Goal: Task Accomplishment & Management: Manage account settings

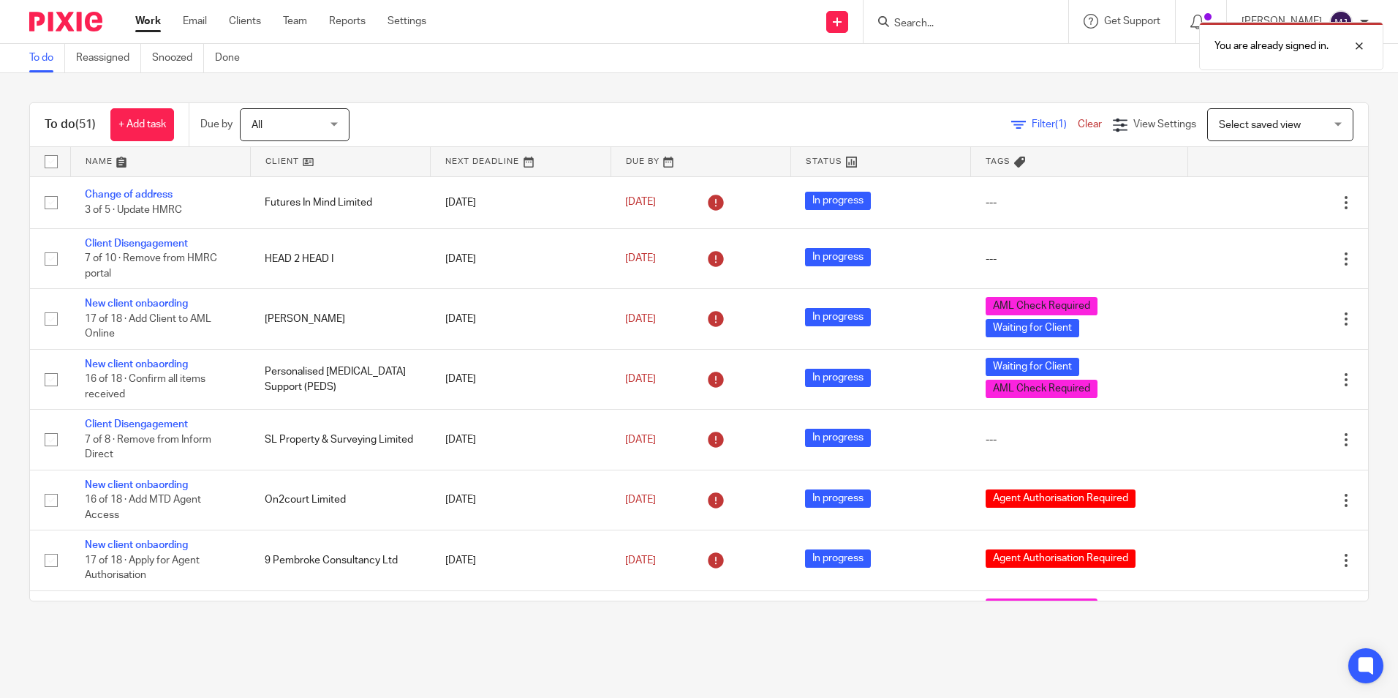
click at [939, 25] on div "You are already signed in." at bounding box center [1041, 43] width 685 height 56
click at [941, 21] on div "You are already signed in." at bounding box center [1041, 43] width 685 height 56
click at [960, 26] on input "Search" at bounding box center [959, 24] width 132 height 13
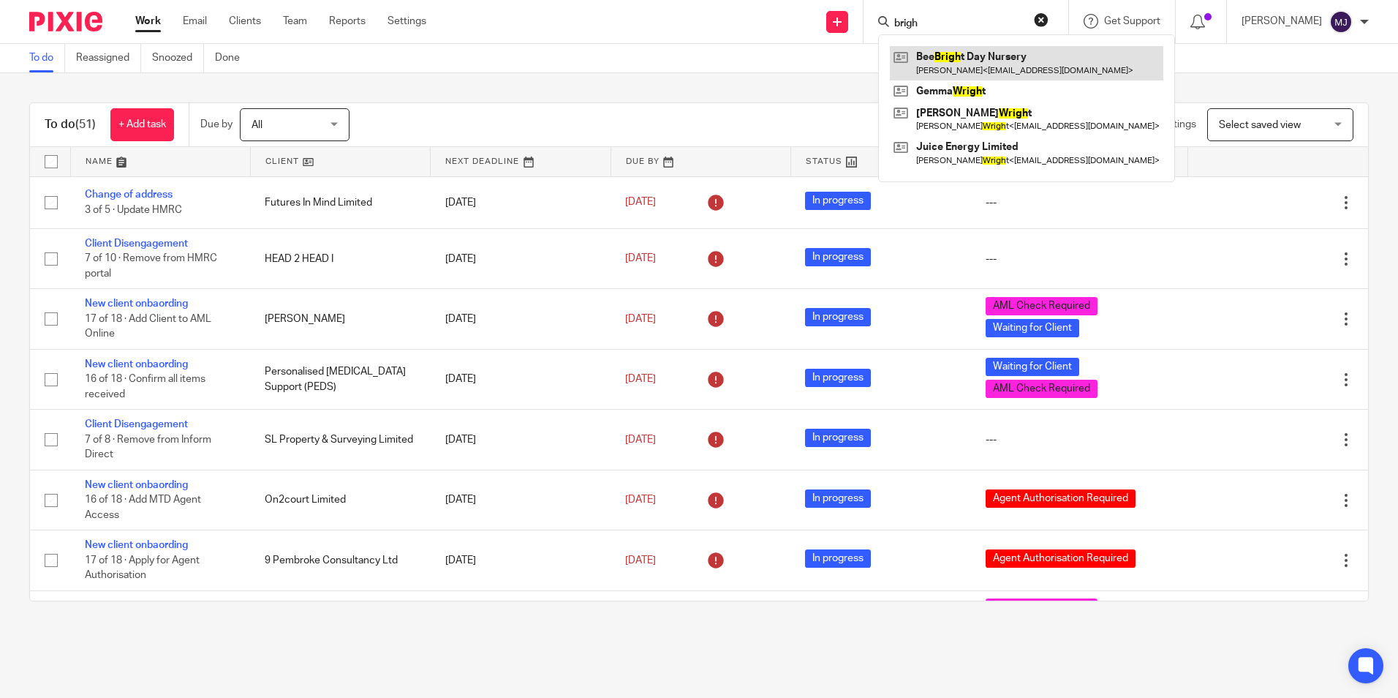
type input "brigh"
click at [985, 71] on link at bounding box center [1027, 63] width 274 height 34
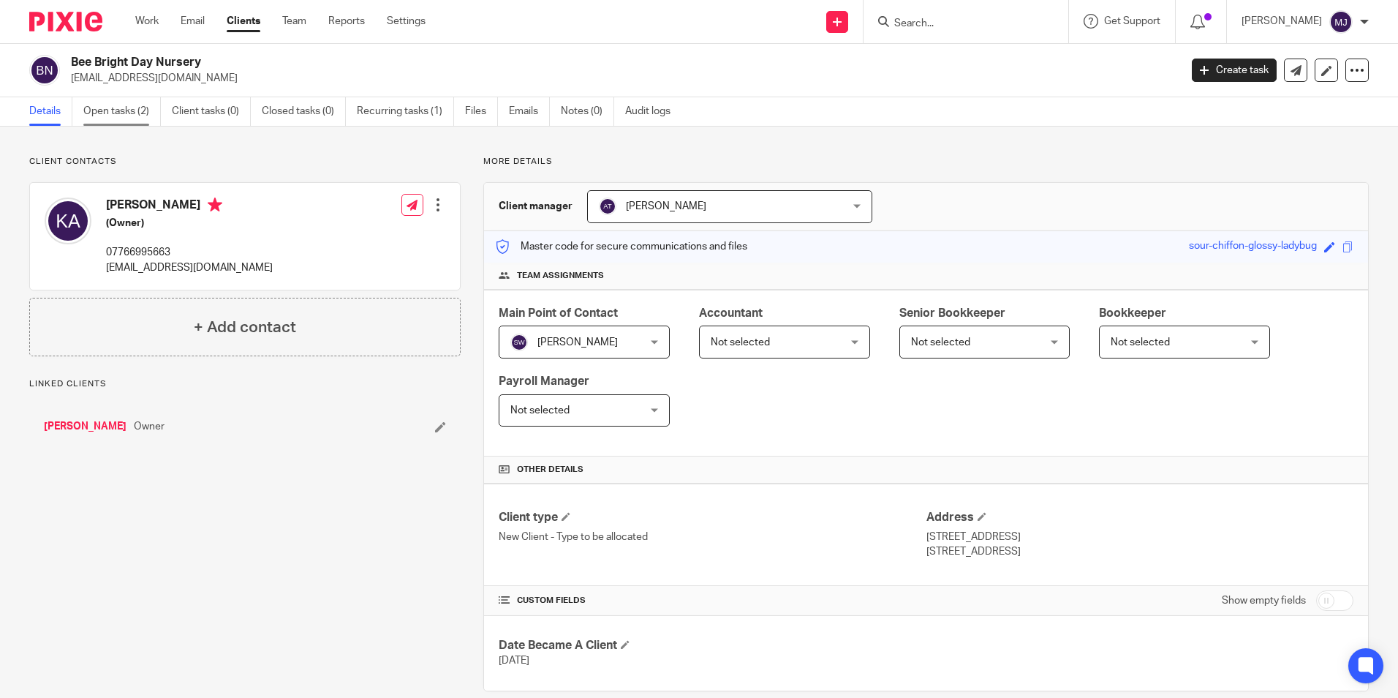
click at [140, 114] on link "Open tasks (2)" at bounding box center [122, 111] width 78 height 29
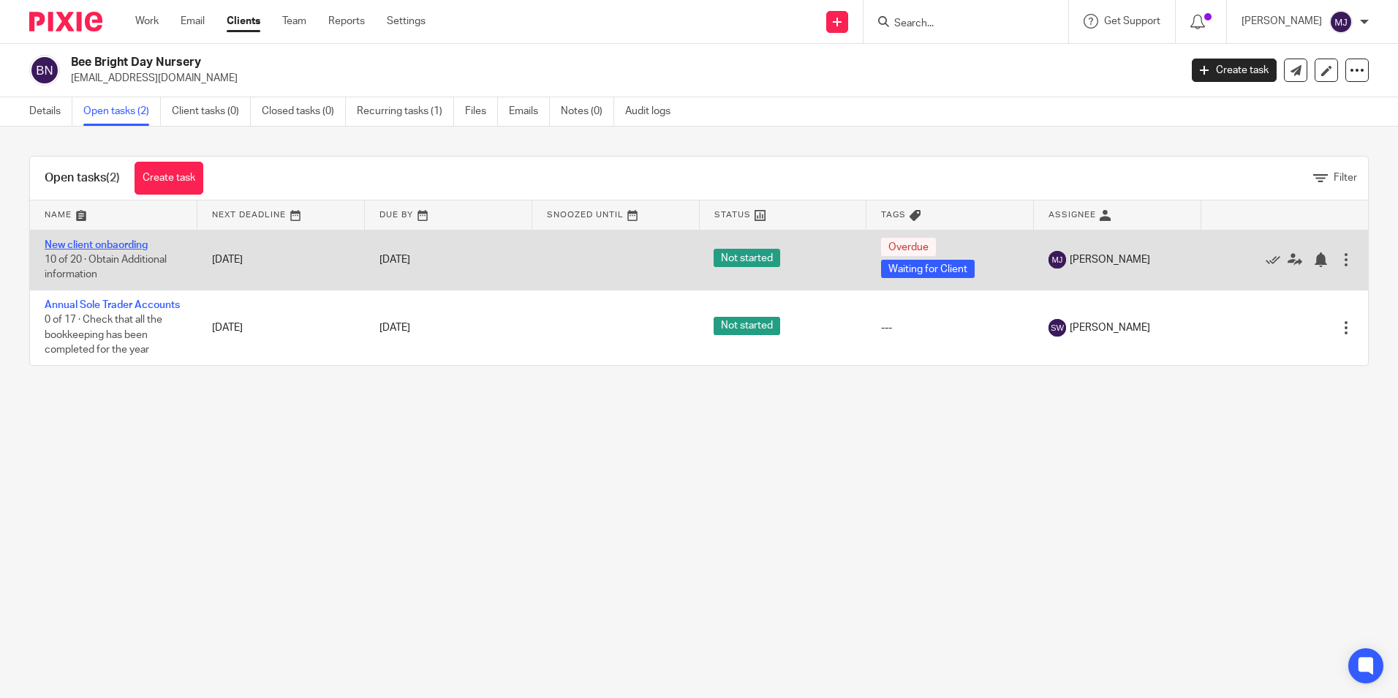
click at [95, 244] on link "New client onbaording" at bounding box center [96, 245] width 103 height 10
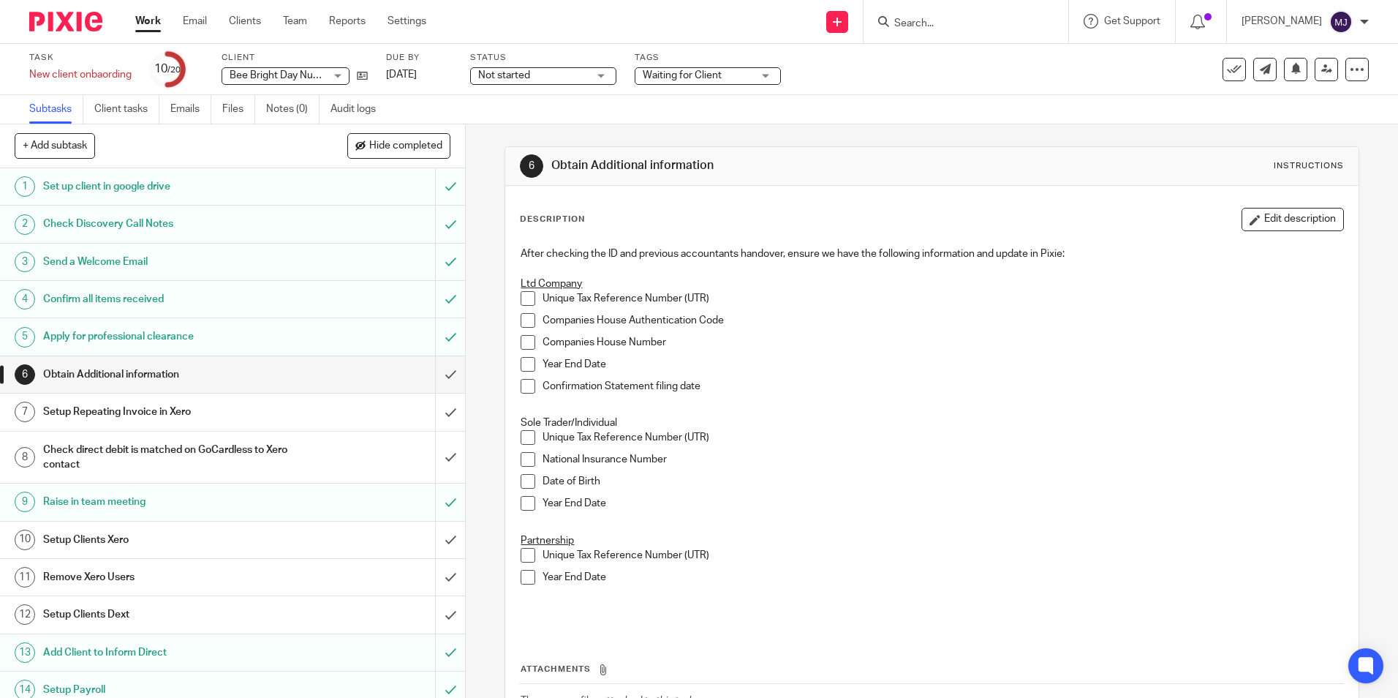
click at [530, 76] on span "Not started" at bounding box center [504, 75] width 52 height 10
click at [524, 119] on li "In progress" at bounding box center [544, 129] width 145 height 30
click at [192, 110] on link "Emails" at bounding box center [190, 109] width 41 height 29
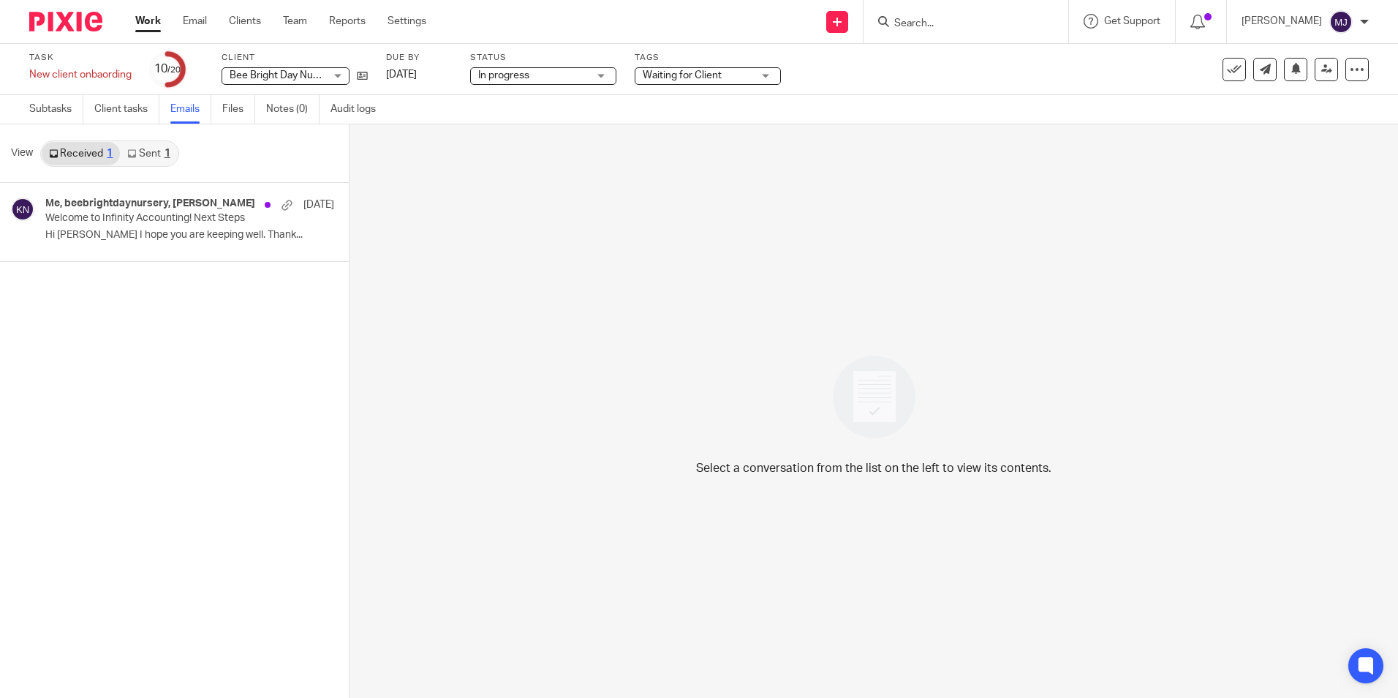
click at [152, 144] on link "Sent 1" at bounding box center [148, 153] width 57 height 23
click at [129, 222] on p "Welcome to Infinity Accounting! Next Steps" at bounding box center [143, 218] width 196 height 12
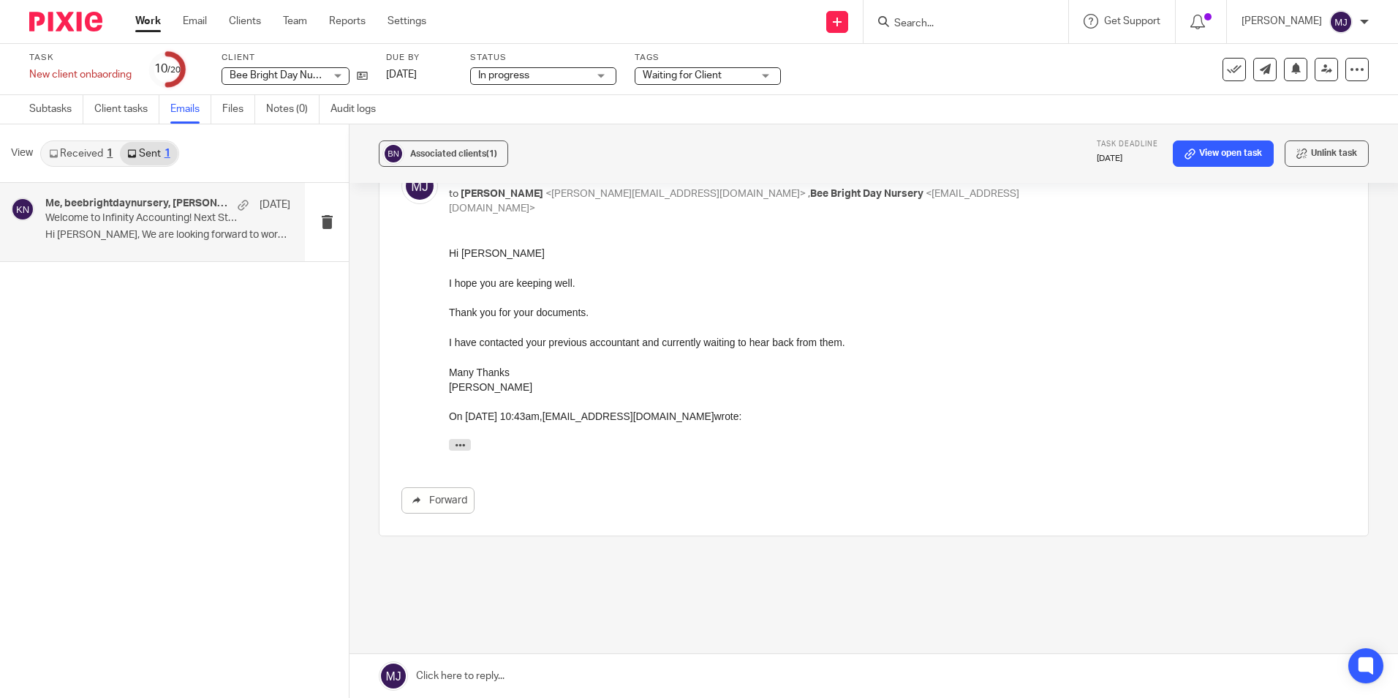
scroll to position [310, 0]
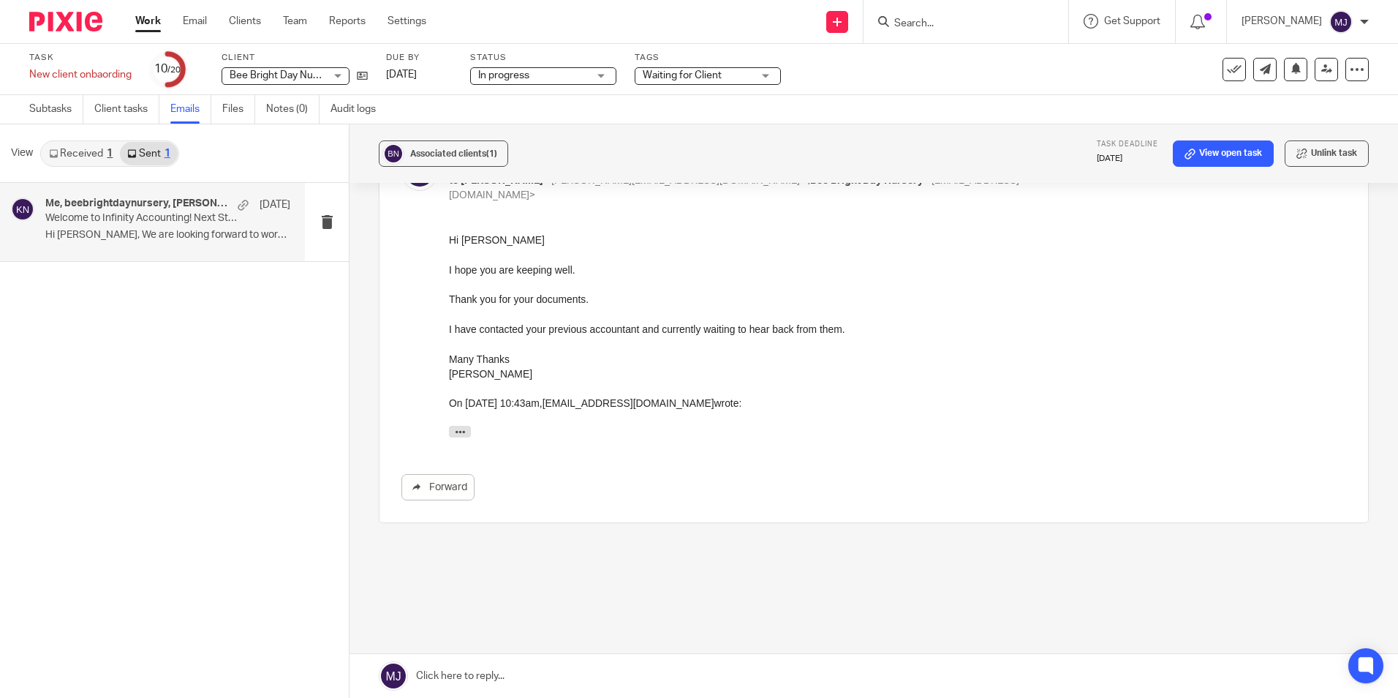
click at [162, 151] on link "Sent 1" at bounding box center [148, 153] width 57 height 23
click at [548, 671] on link at bounding box center [874, 676] width 1049 height 44
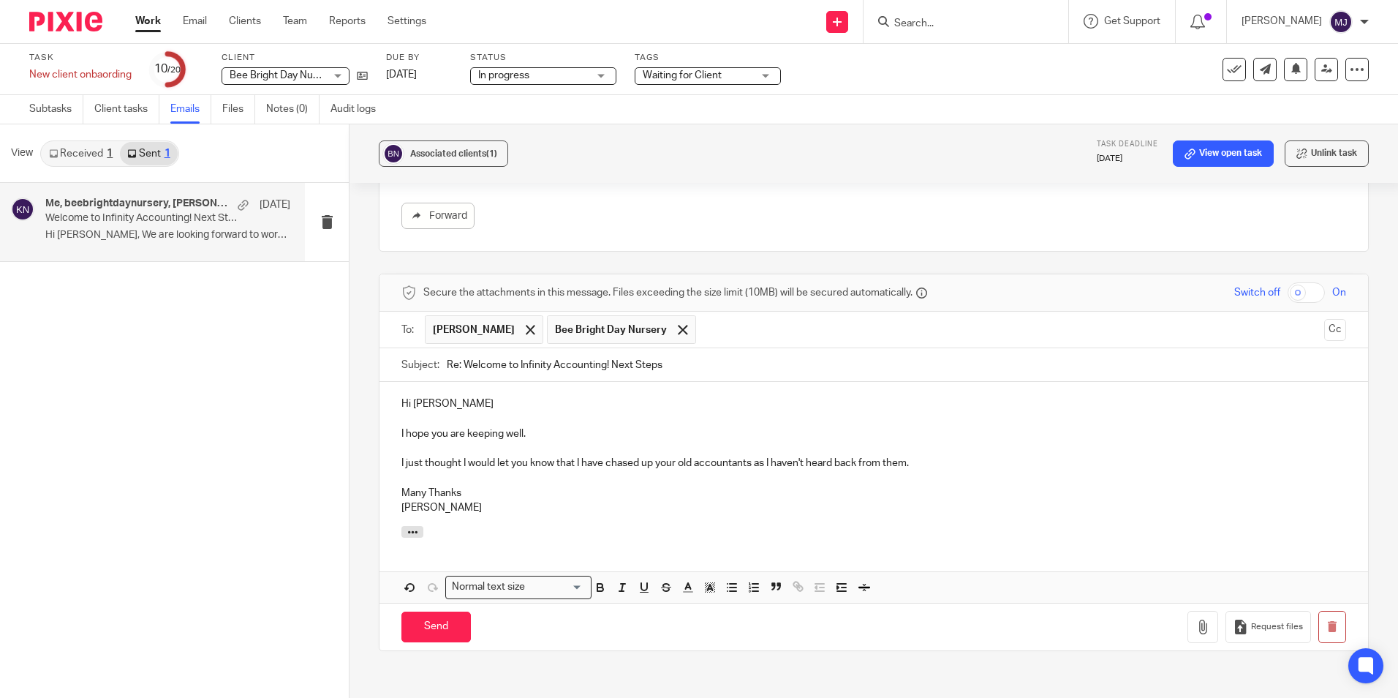
scroll to position [710, 0]
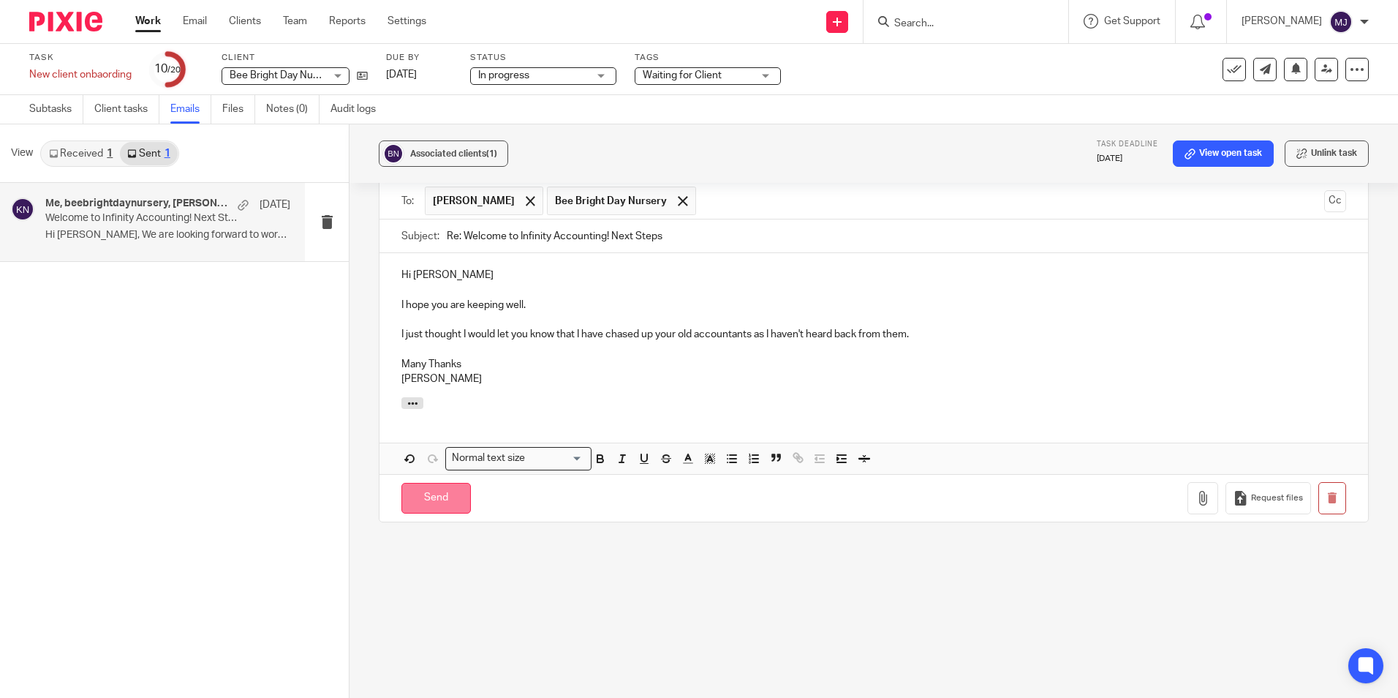
click at [431, 484] on input "Send" at bounding box center [436, 498] width 69 height 31
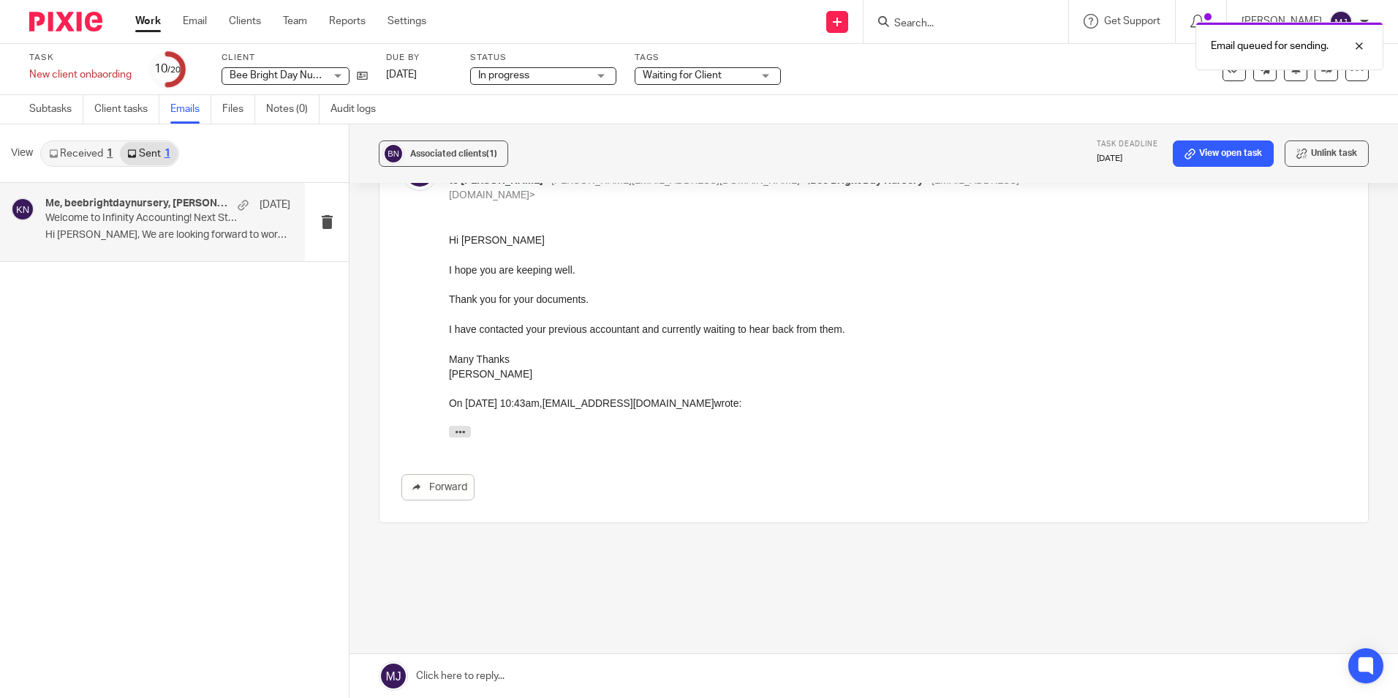
click at [83, 34] on div at bounding box center [60, 21] width 121 height 43
click at [78, 23] on img at bounding box center [65, 22] width 73 height 20
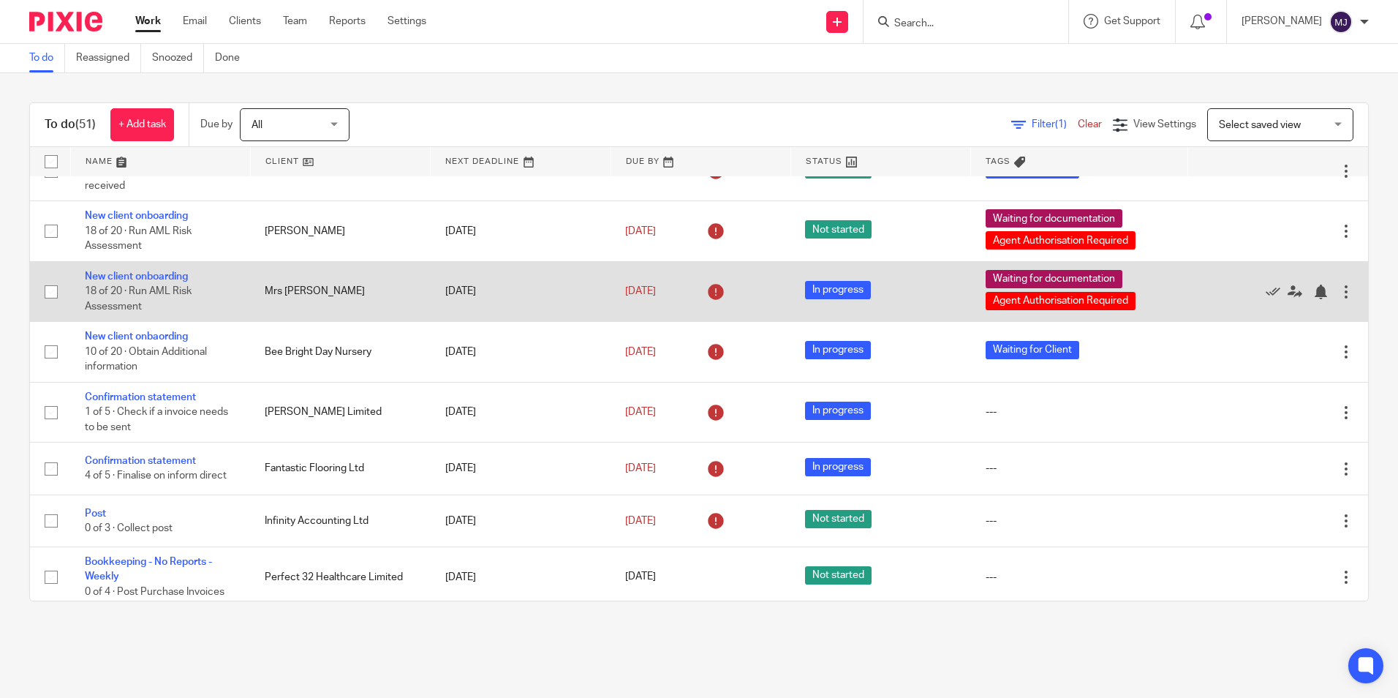
scroll to position [1902, 0]
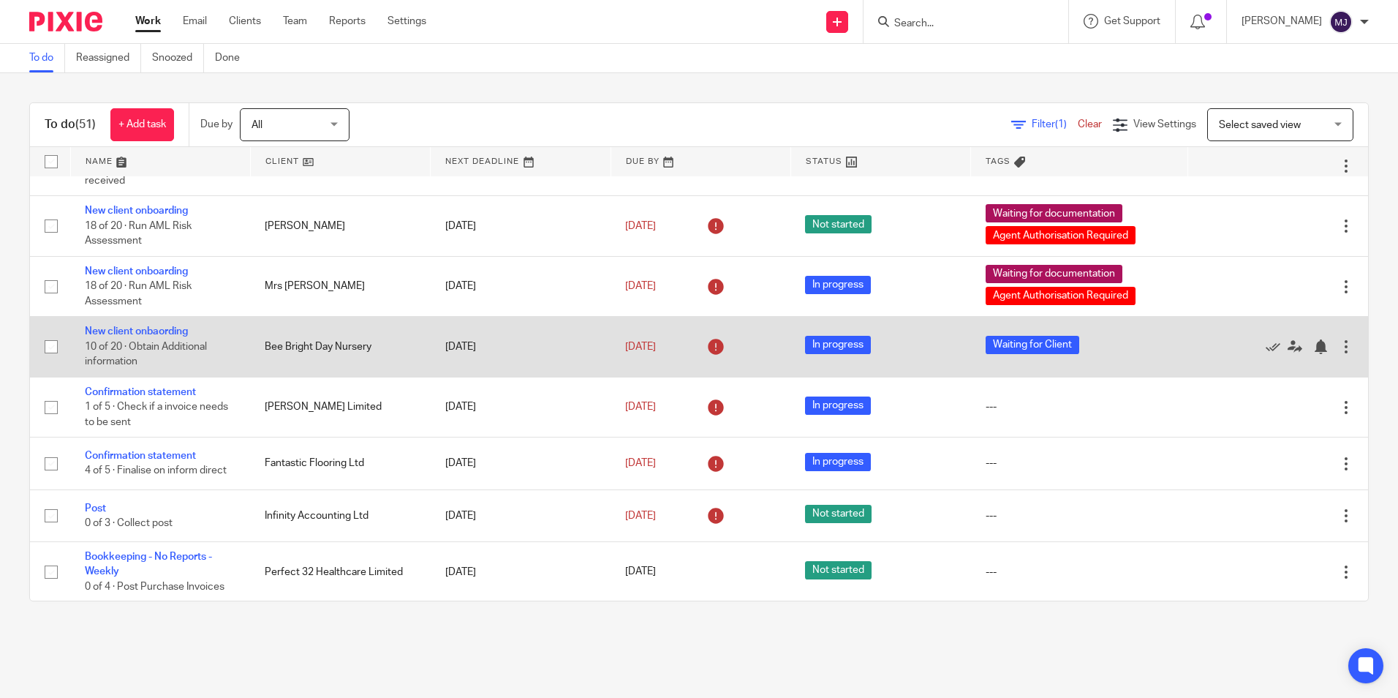
click at [121, 323] on td "New client onbaording 10 of 20 · Obtain Additional information" at bounding box center [160, 347] width 180 height 60
click at [121, 328] on link "New client onbaording" at bounding box center [136, 331] width 103 height 10
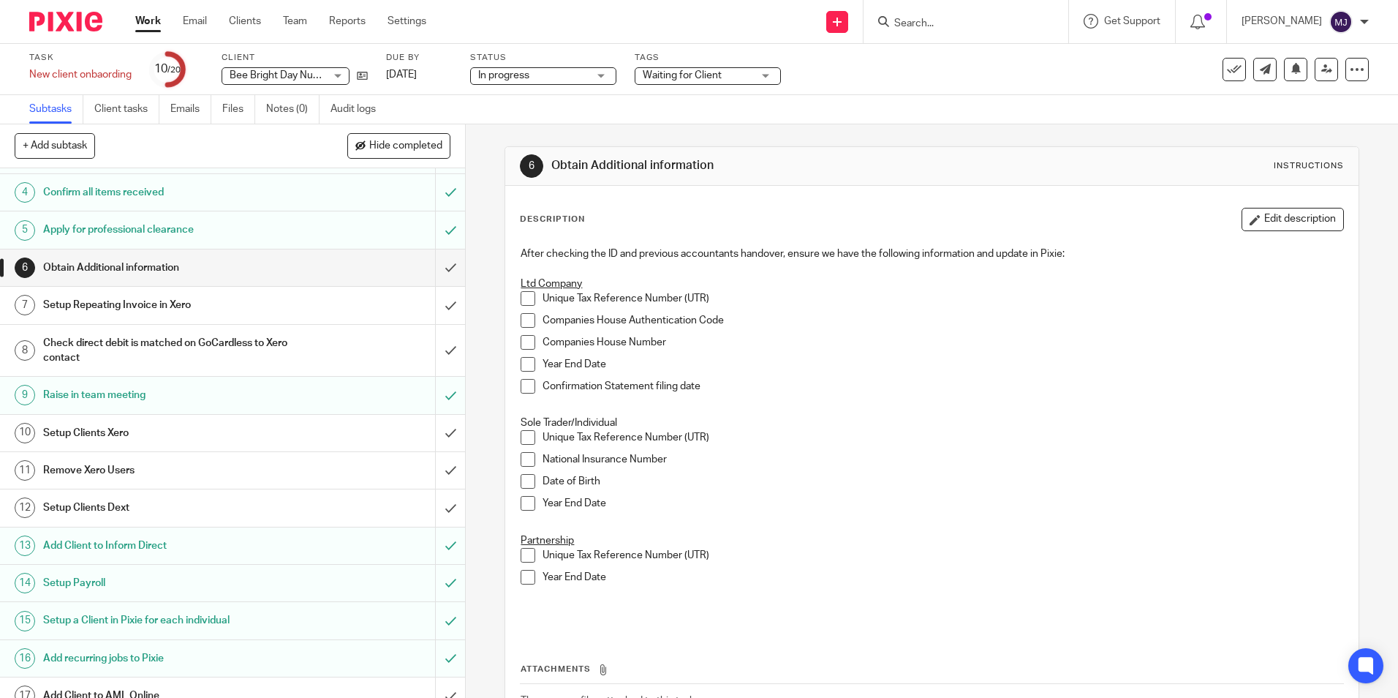
scroll to position [91, 0]
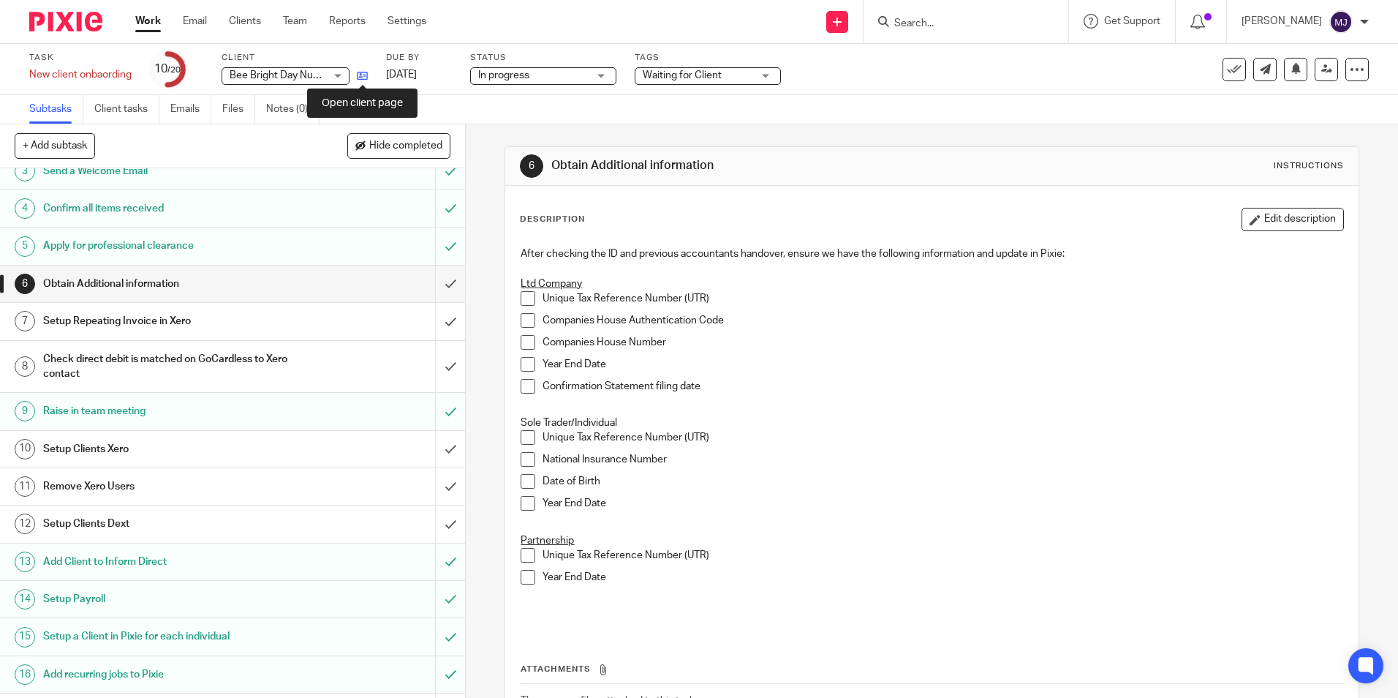
click at [360, 80] on icon at bounding box center [362, 75] width 11 height 11
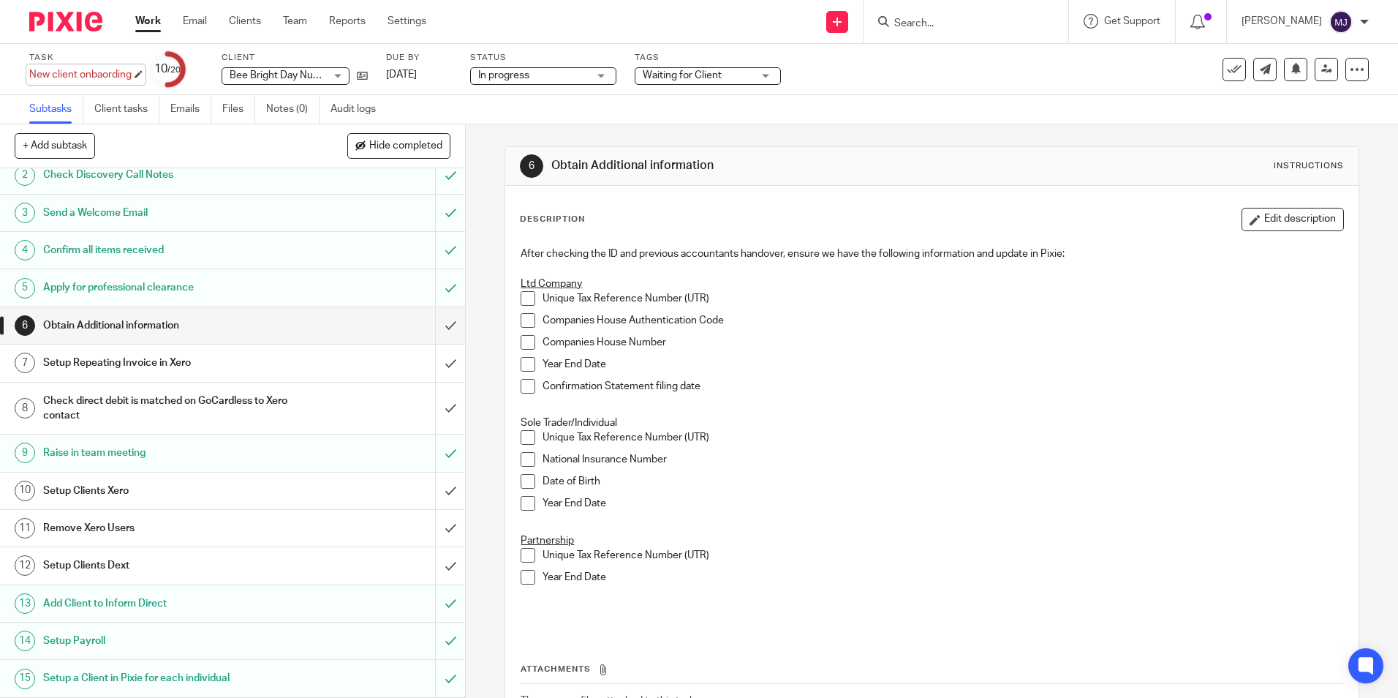
scroll to position [0, 0]
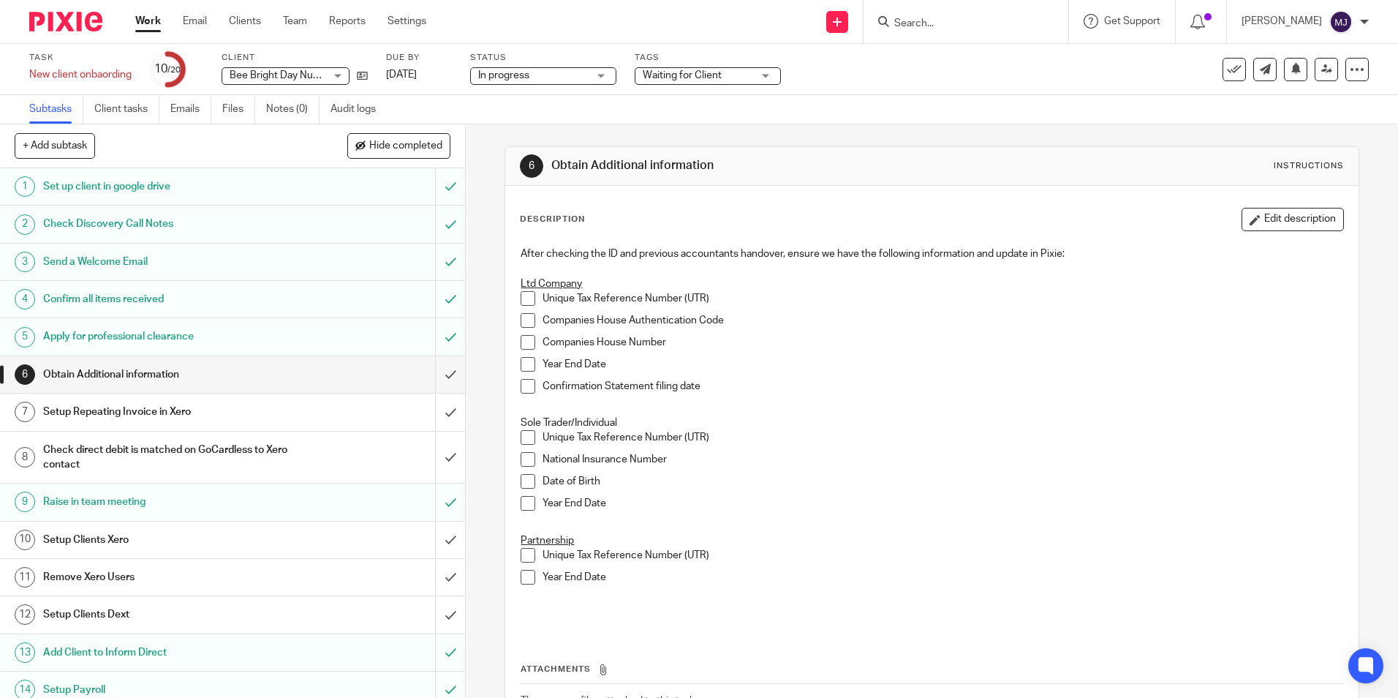
click at [79, 13] on img at bounding box center [65, 22] width 73 height 20
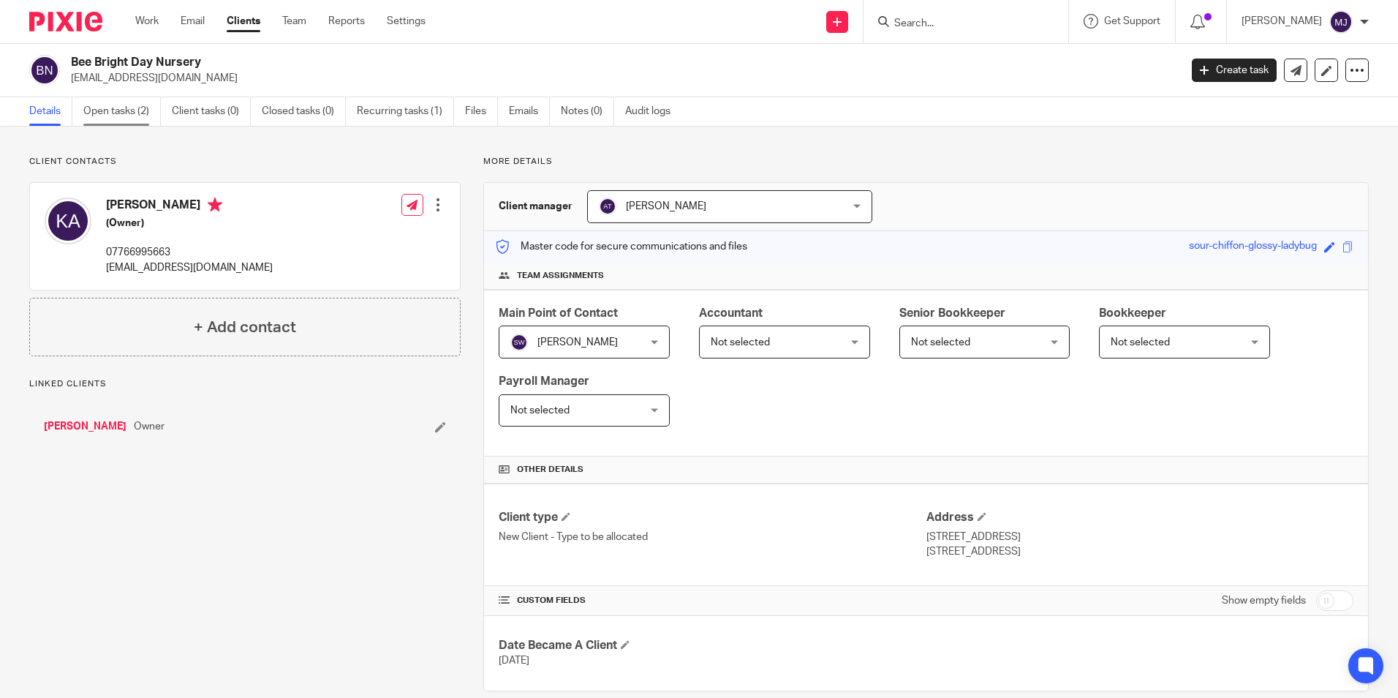
click at [116, 106] on link "Open tasks (2)" at bounding box center [122, 111] width 78 height 29
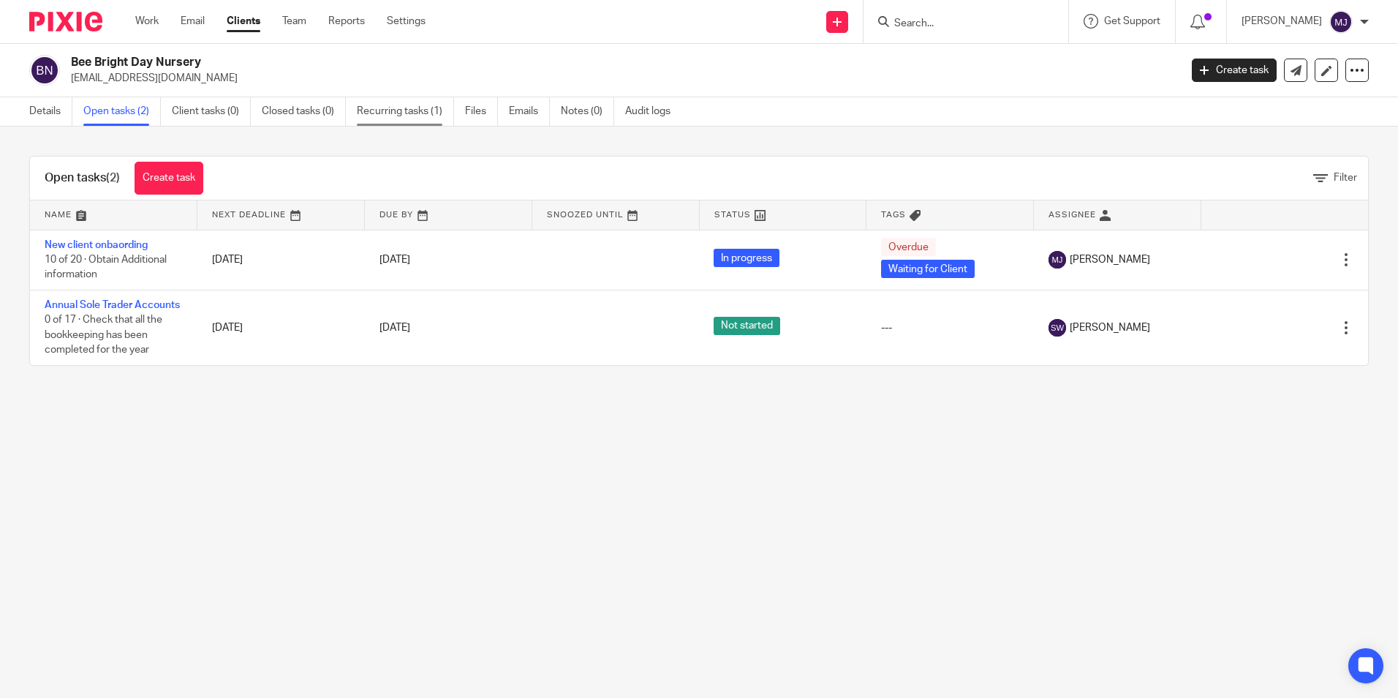
click at [421, 119] on link "Recurring tasks (1)" at bounding box center [405, 111] width 97 height 29
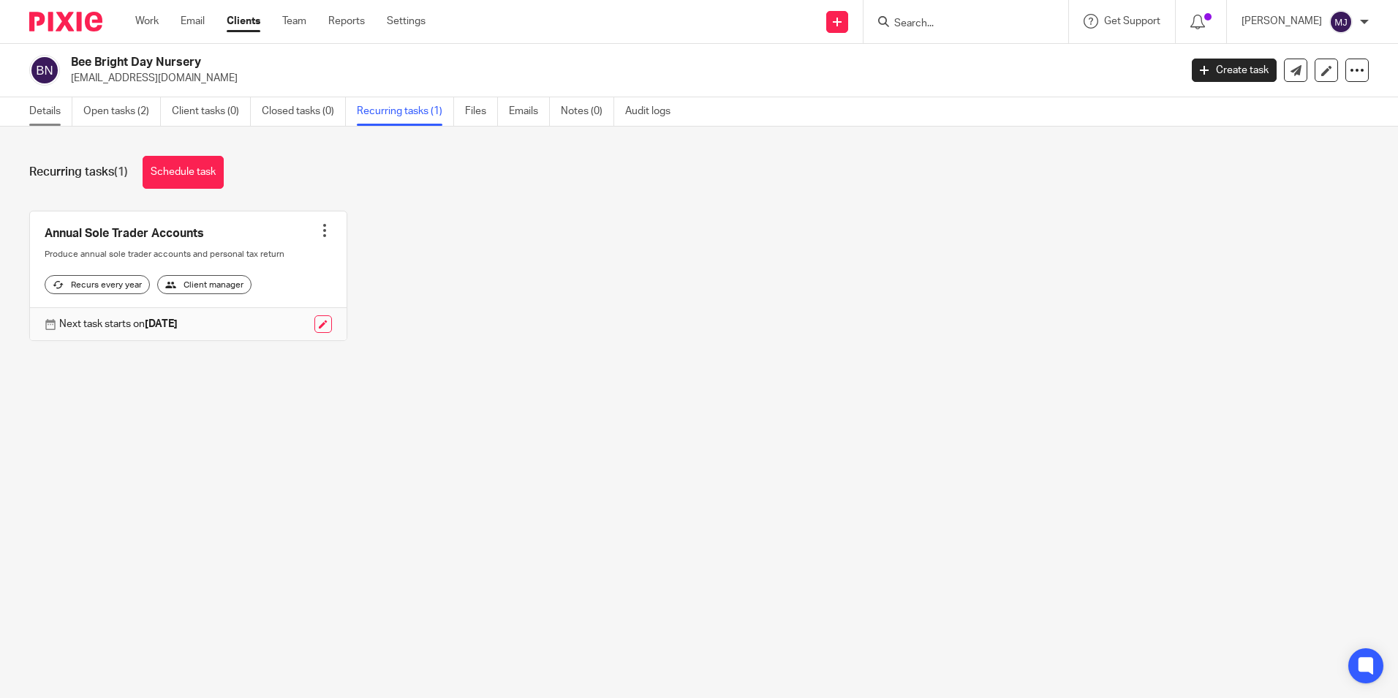
click at [59, 110] on link "Details" at bounding box center [50, 111] width 43 height 29
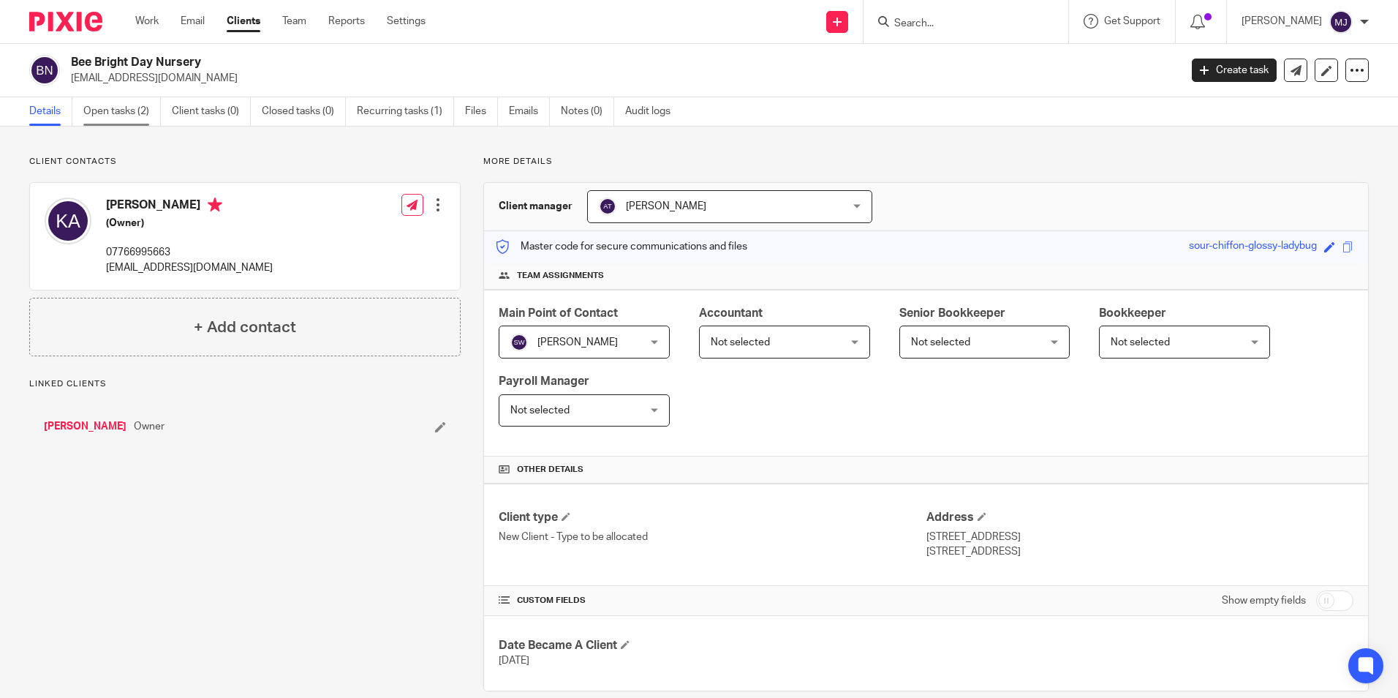
click at [102, 109] on link "Open tasks (2)" at bounding box center [122, 111] width 78 height 29
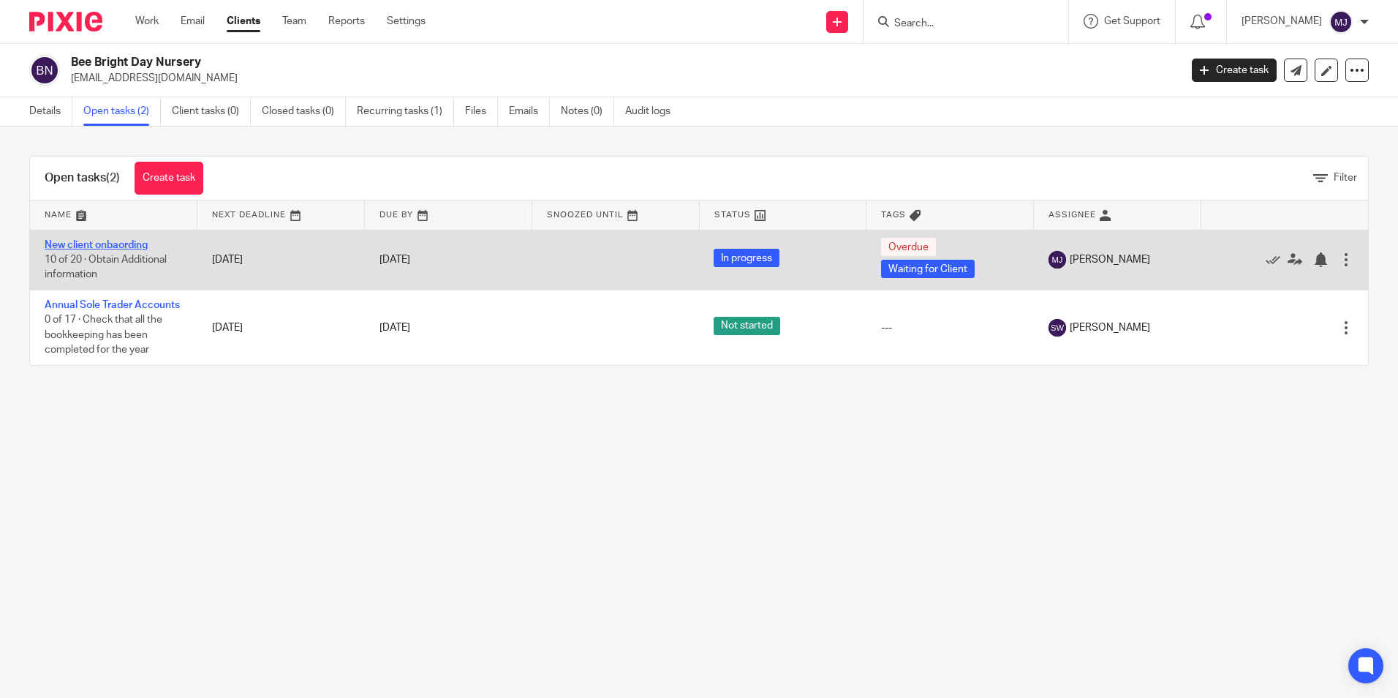
click at [88, 246] on link "New client onbaording" at bounding box center [96, 245] width 103 height 10
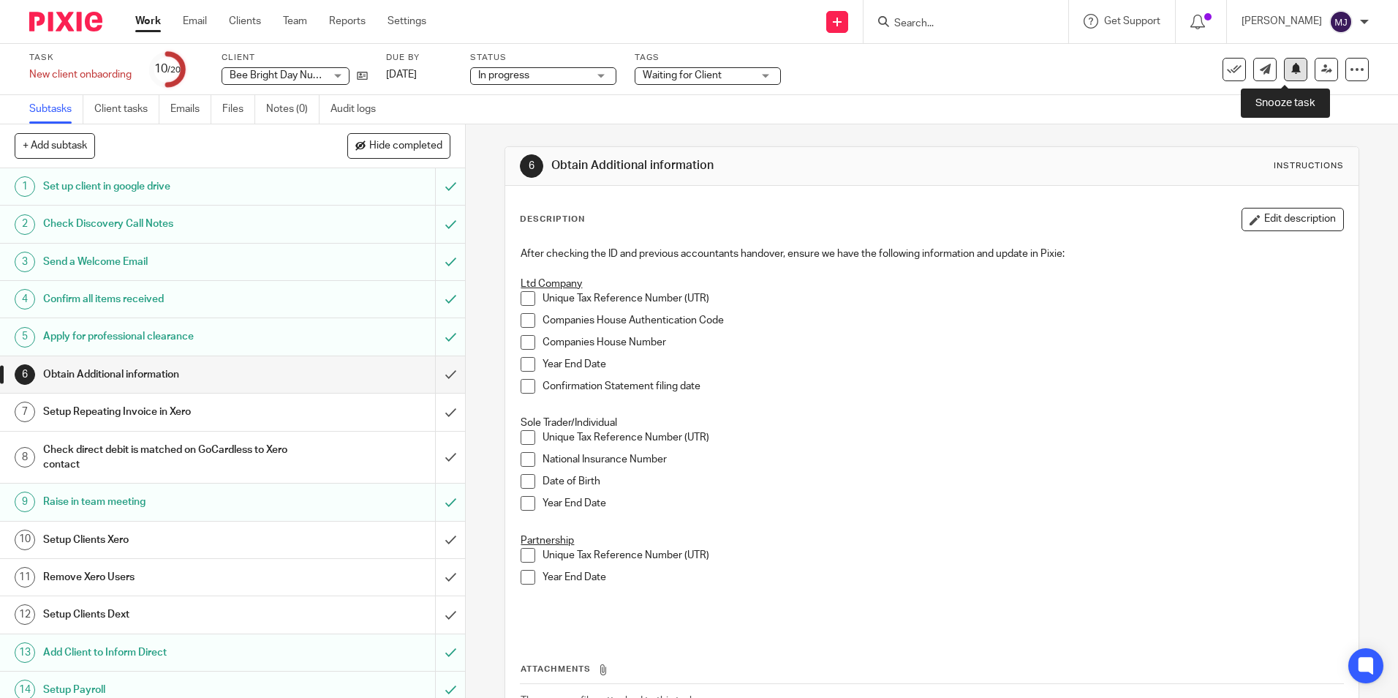
click at [1291, 72] on icon at bounding box center [1296, 68] width 11 height 11
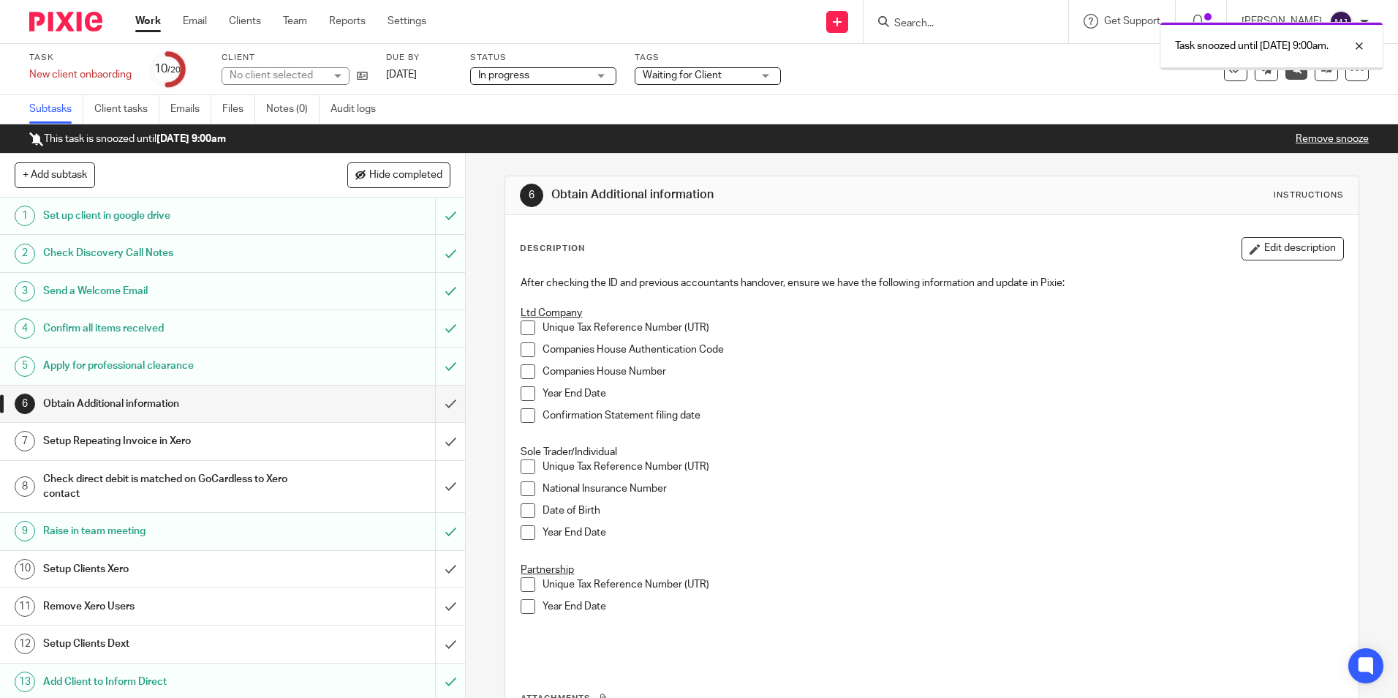
click at [80, 24] on img at bounding box center [65, 22] width 73 height 20
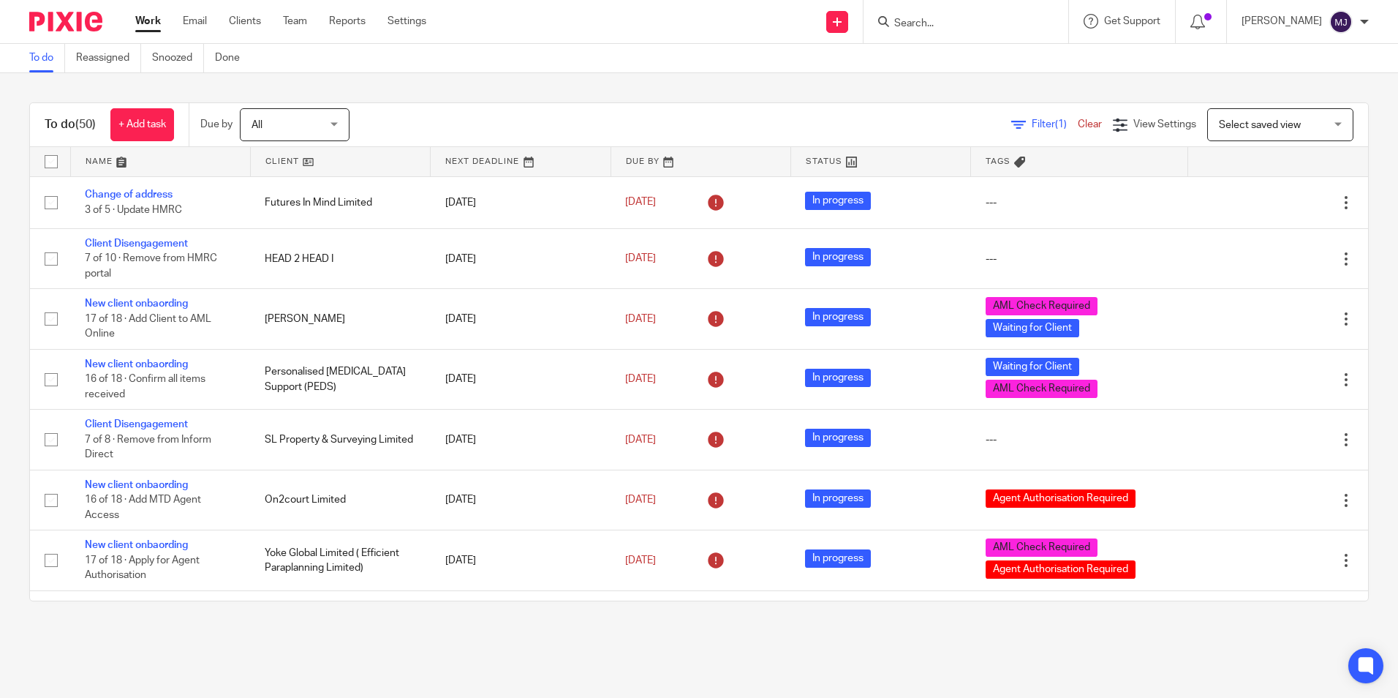
click at [961, 26] on input "Search" at bounding box center [959, 24] width 132 height 13
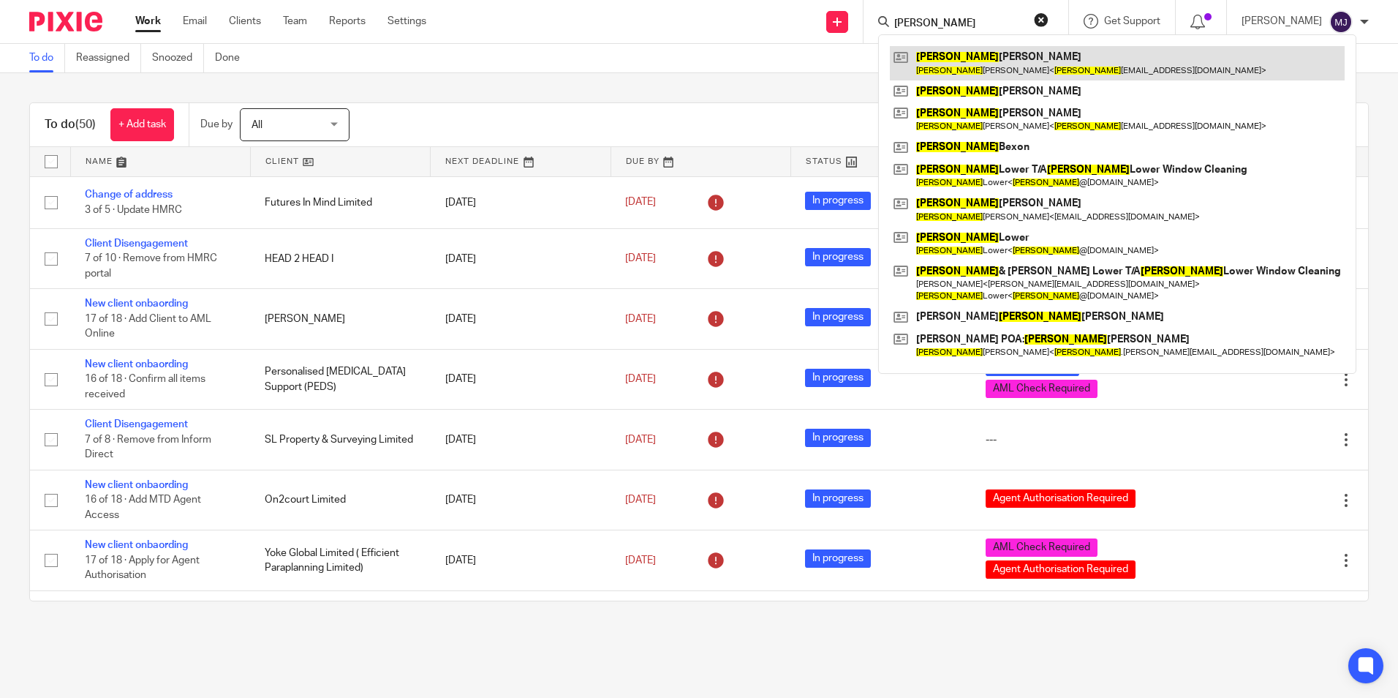
type input "paula"
click at [985, 50] on link at bounding box center [1117, 63] width 455 height 34
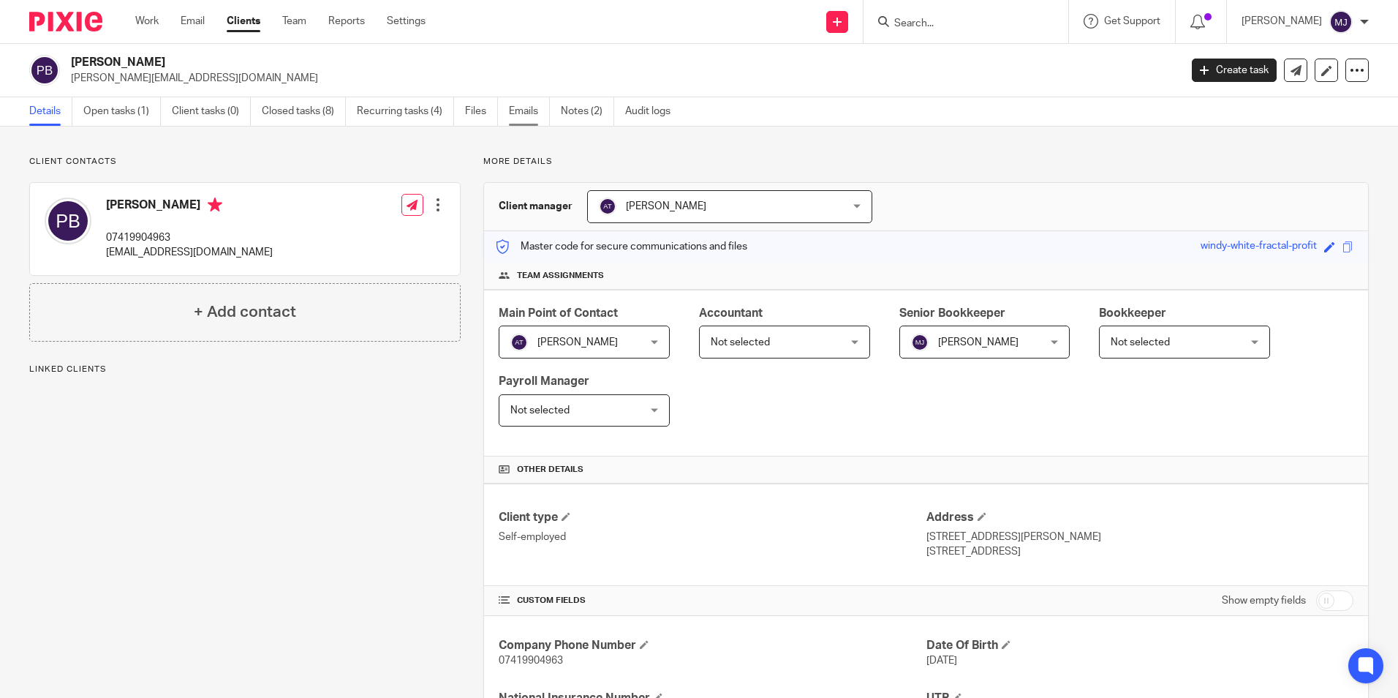
click at [536, 118] on link "Emails" at bounding box center [529, 111] width 41 height 29
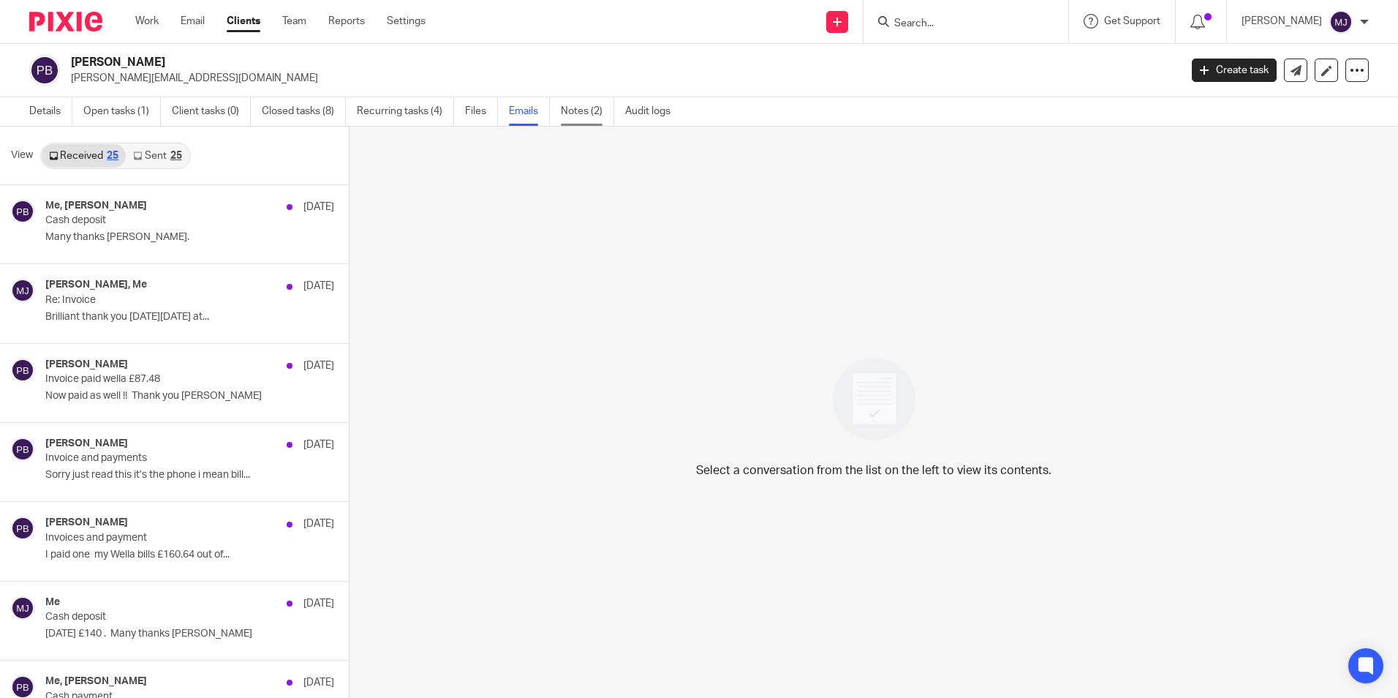
click at [587, 111] on link "Notes (2)" at bounding box center [587, 111] width 53 height 29
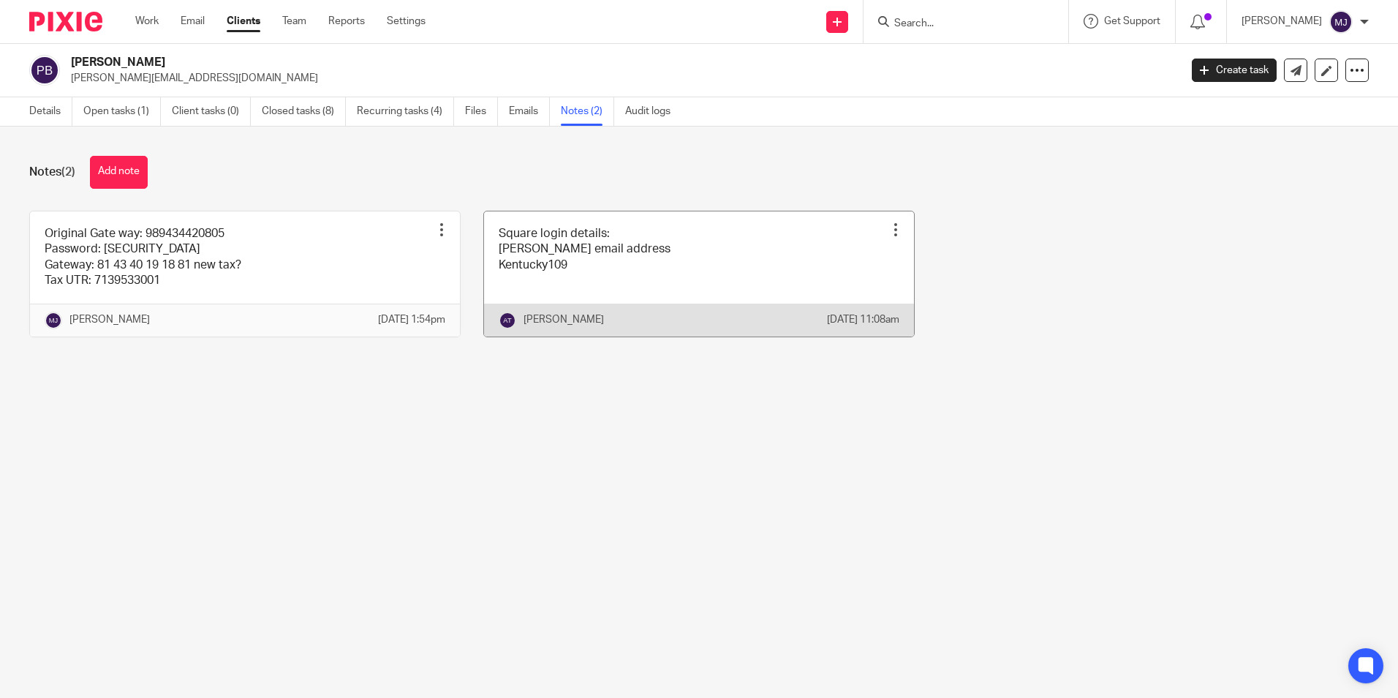
click at [603, 291] on link at bounding box center [699, 273] width 430 height 125
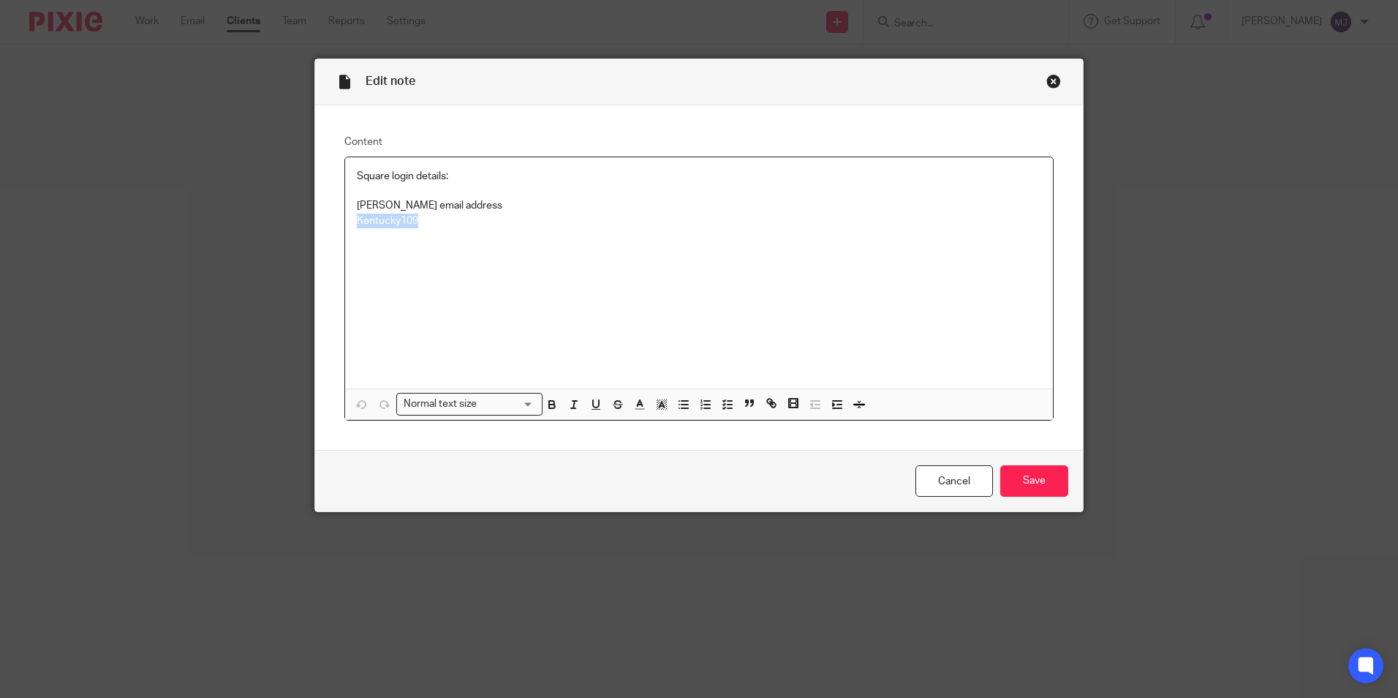
drag, startPoint x: 433, startPoint y: 227, endPoint x: 353, endPoint y: 234, distance: 80.0
click at [353, 234] on div "Square login details: [PERSON_NAME] email address Kentucky109" at bounding box center [699, 272] width 708 height 231
copy p "Kentucky109"
click at [567, 312] on div "Square login details: Paula email address Kentucky109" at bounding box center [699, 272] width 708 height 231
drag, startPoint x: 466, startPoint y: 252, endPoint x: 353, endPoint y: 268, distance: 113.8
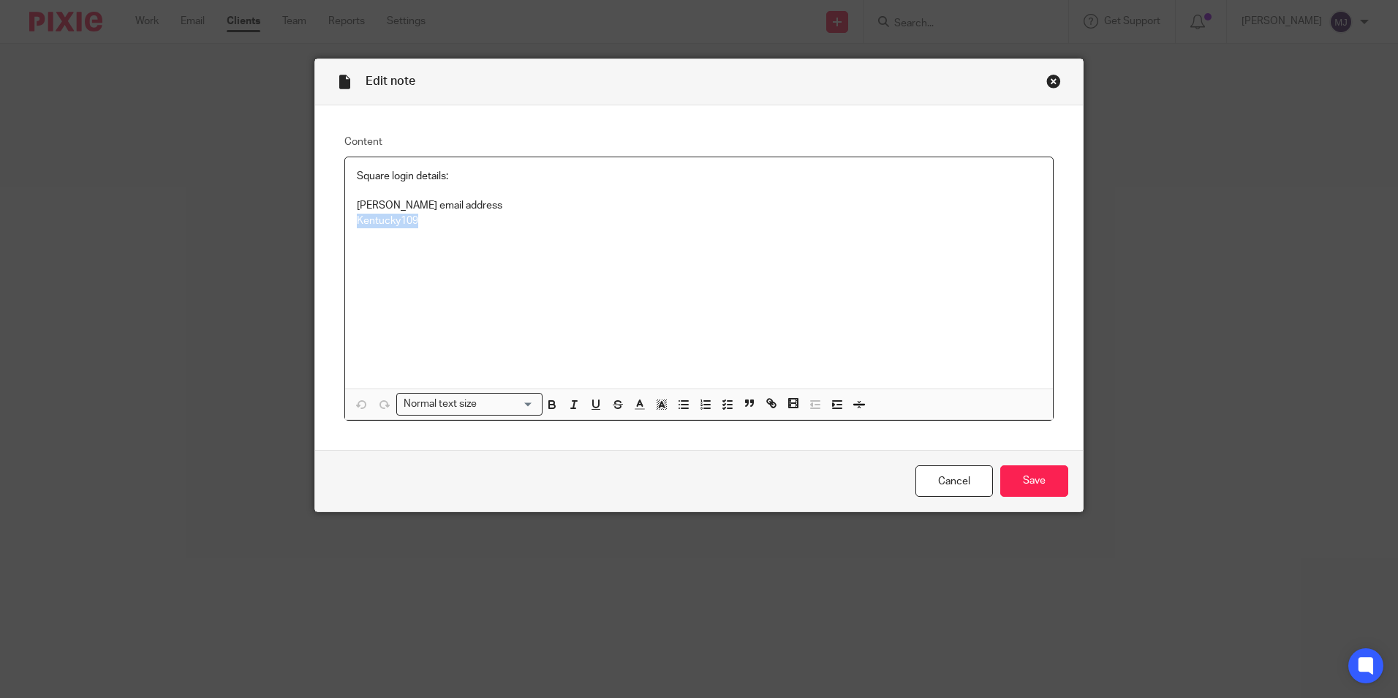
click at [353, 268] on div "Square login details: Paula email address Kentucky109" at bounding box center [699, 272] width 708 height 231
copy p "Kentucky109"
drag, startPoint x: 963, startPoint y: 481, endPoint x: 908, endPoint y: 490, distance: 54.8
click at [963, 481] on link "Cancel" at bounding box center [955, 480] width 78 height 31
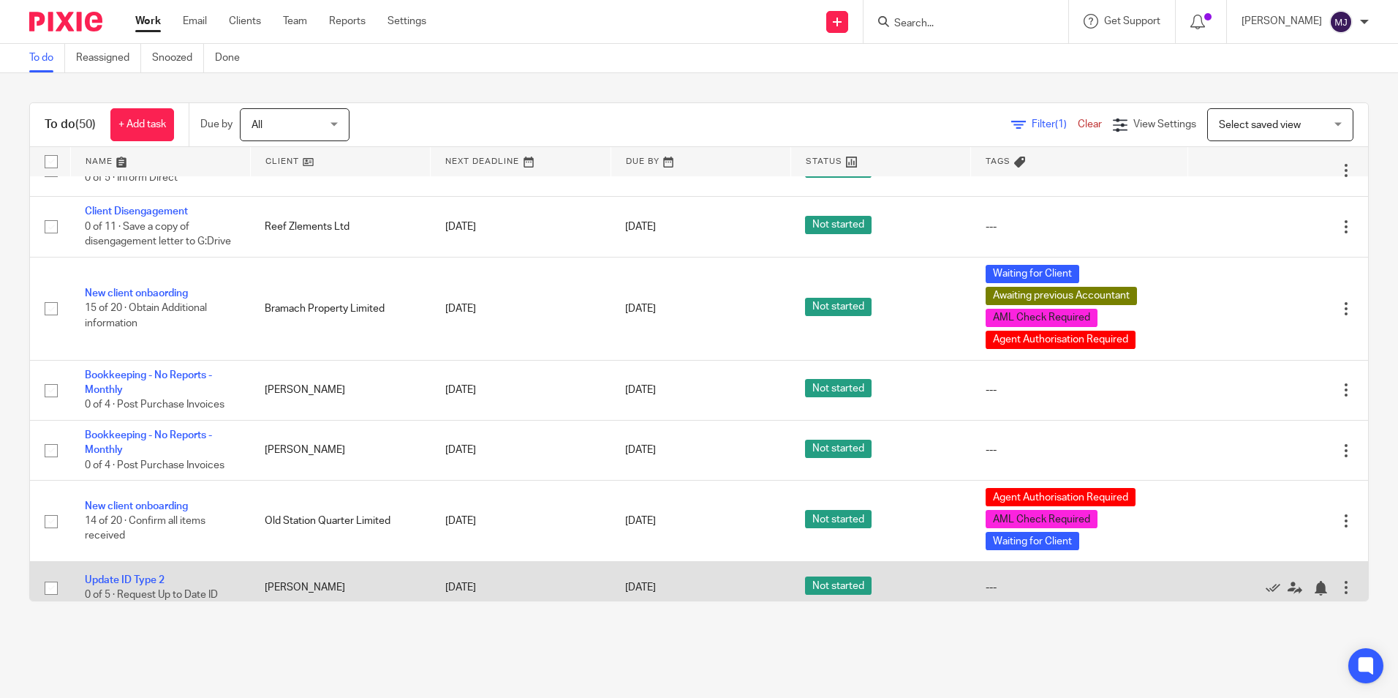
scroll to position [2458, 0]
